Goal: Find specific page/section: Find specific page/section

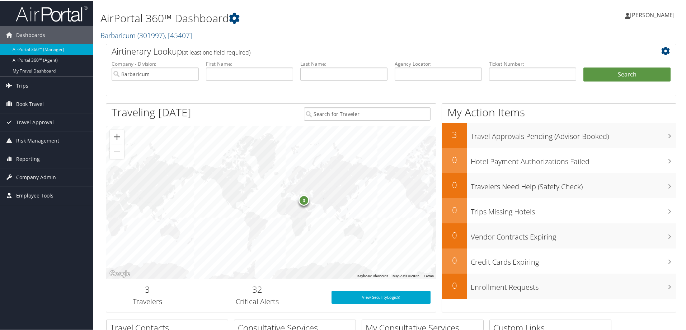
click at [28, 196] on span "Employee Tools" at bounding box center [34, 195] width 37 height 18
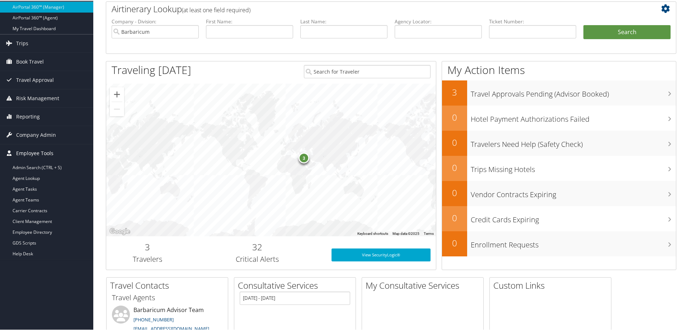
scroll to position [72, 0]
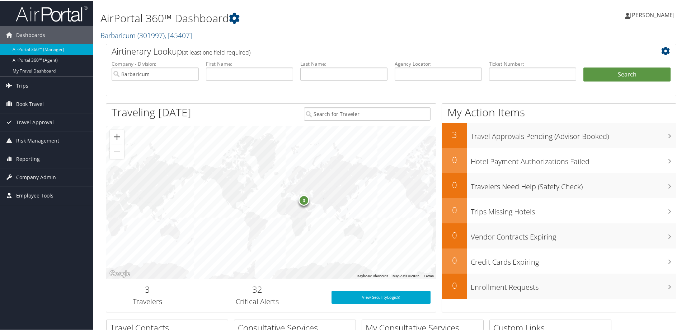
click at [28, 192] on span "Employee Tools" at bounding box center [34, 195] width 37 height 18
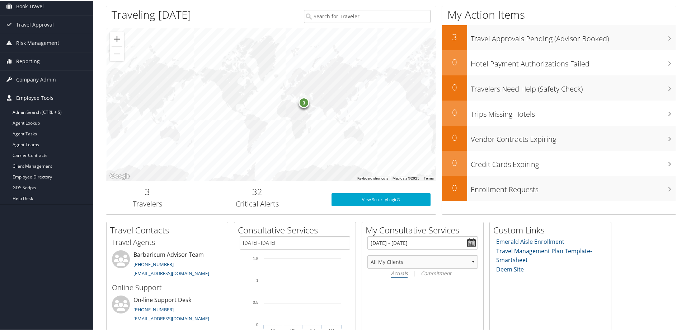
scroll to position [108, 0]
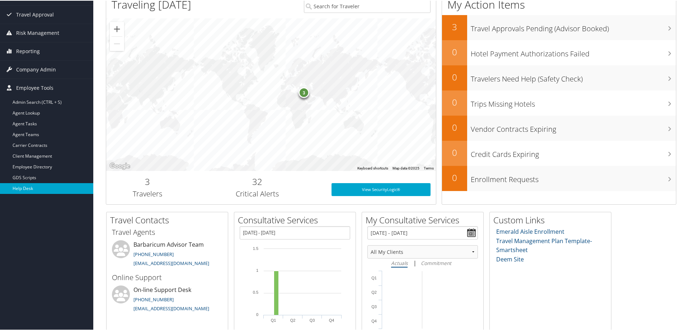
click at [24, 190] on link "Help Desk" at bounding box center [46, 187] width 93 height 11
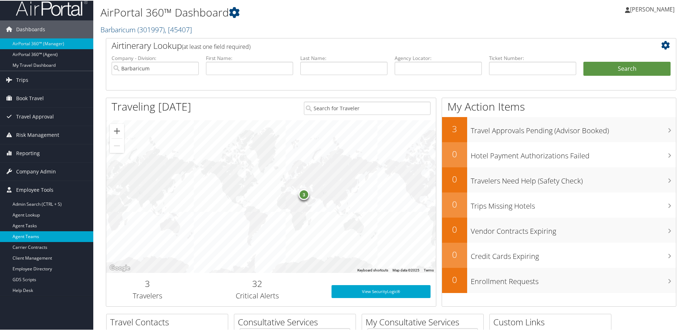
scroll to position [0, 0]
